Goal: Find specific page/section: Find specific page/section

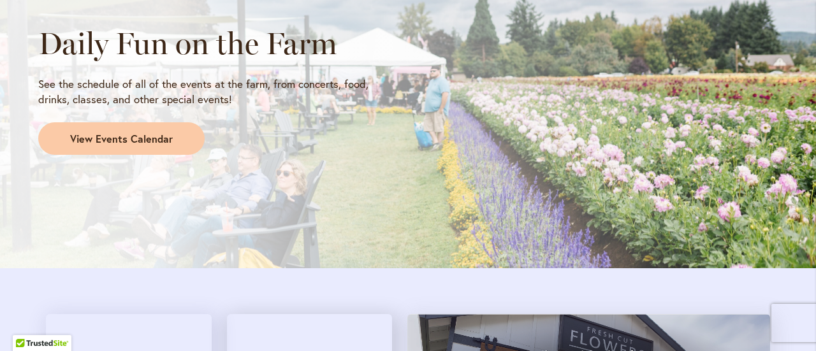
scroll to position [1099, 0]
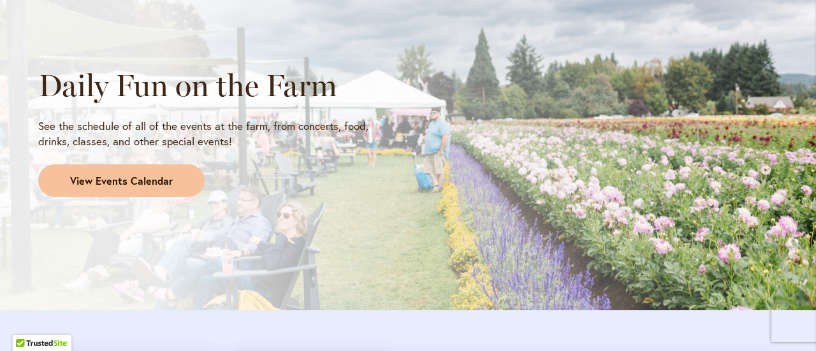
click at [132, 178] on span "View Events Calendar" at bounding box center [121, 181] width 103 height 15
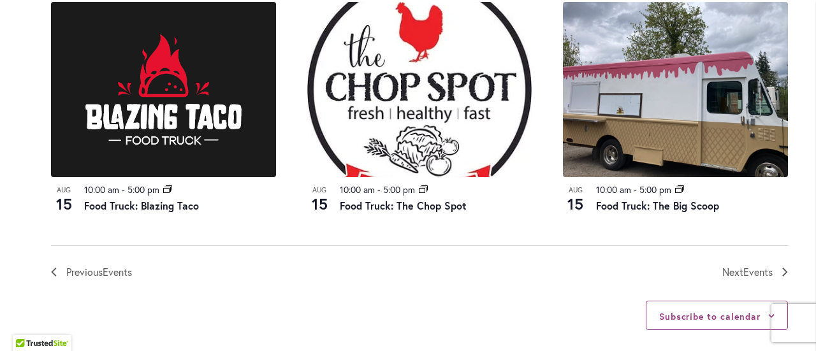
scroll to position [1460, 0]
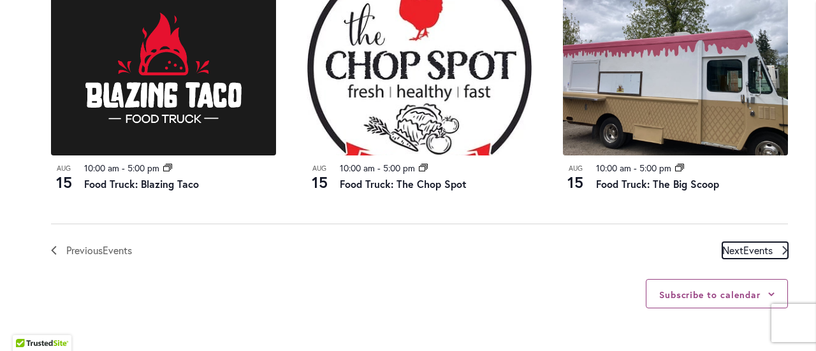
click at [733, 244] on span "Next Events" at bounding box center [748, 250] width 50 height 17
